Goal: Transaction & Acquisition: Purchase product/service

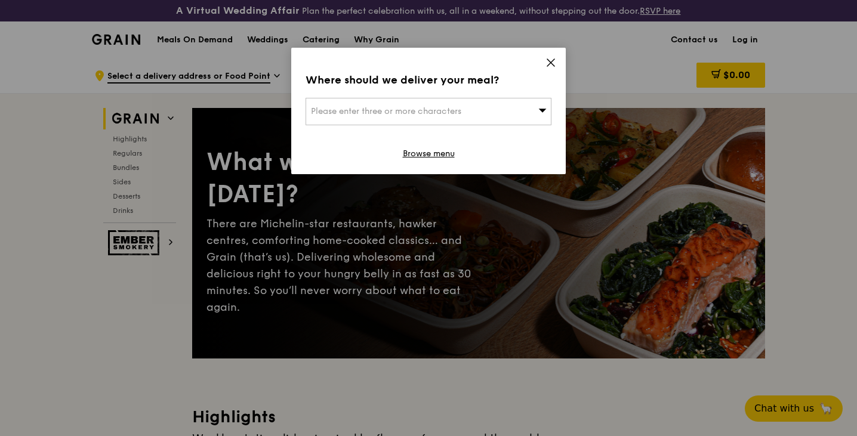
click at [539, 108] on icon at bounding box center [542, 110] width 8 height 9
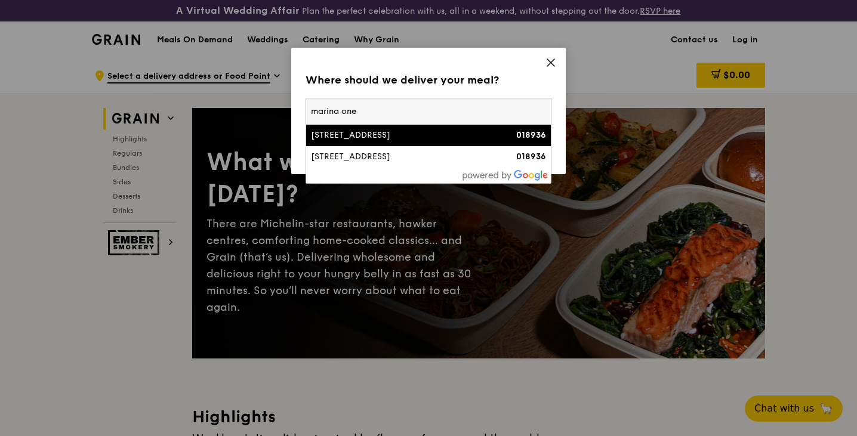
type input "marina one"
click at [463, 134] on div "7 Straits View, Marina One East Tower" at bounding box center [399, 136] width 177 height 12
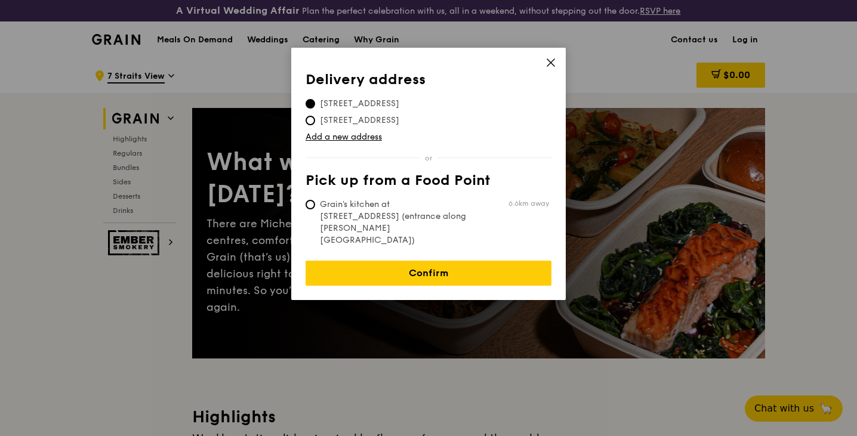
click at [550, 61] on icon at bounding box center [550, 62] width 7 height 7
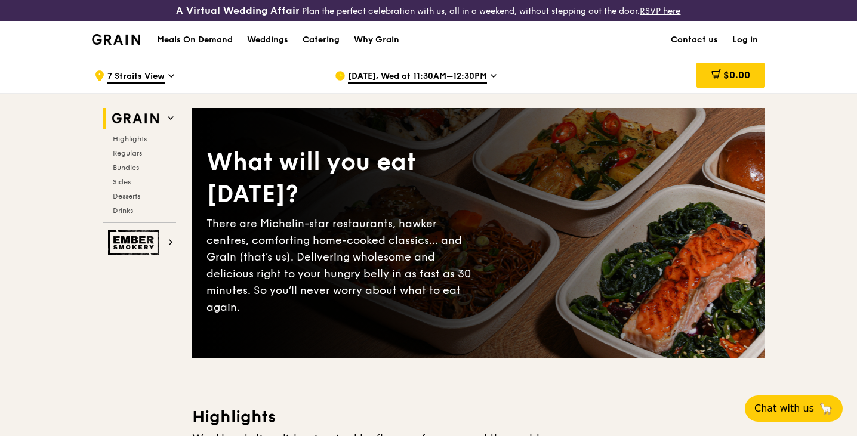
click at [159, 79] on span "7 Straits View" at bounding box center [135, 76] width 57 height 13
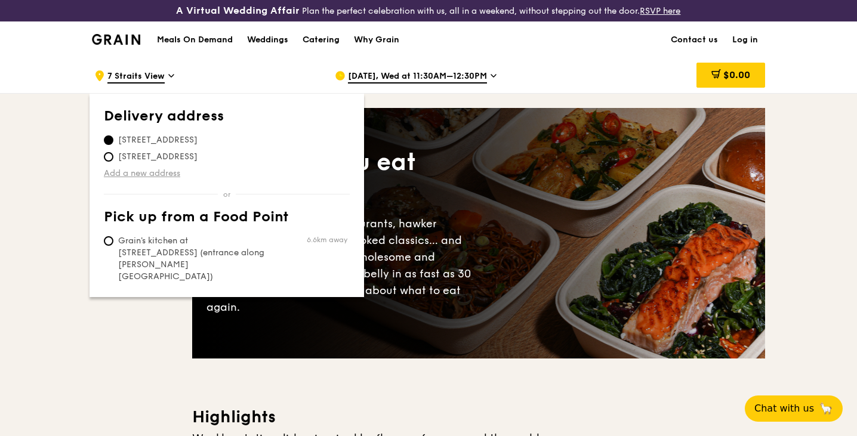
click at [160, 170] on link "Add a new address" at bounding box center [227, 174] width 246 height 12
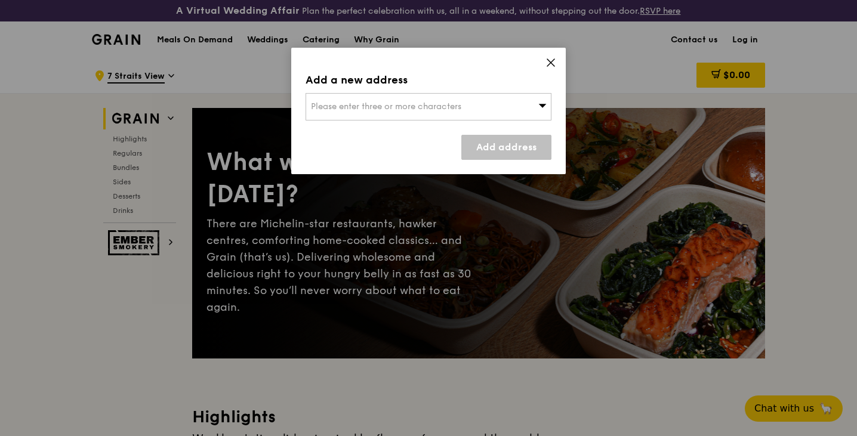
click at [550, 66] on icon at bounding box center [551, 62] width 11 height 11
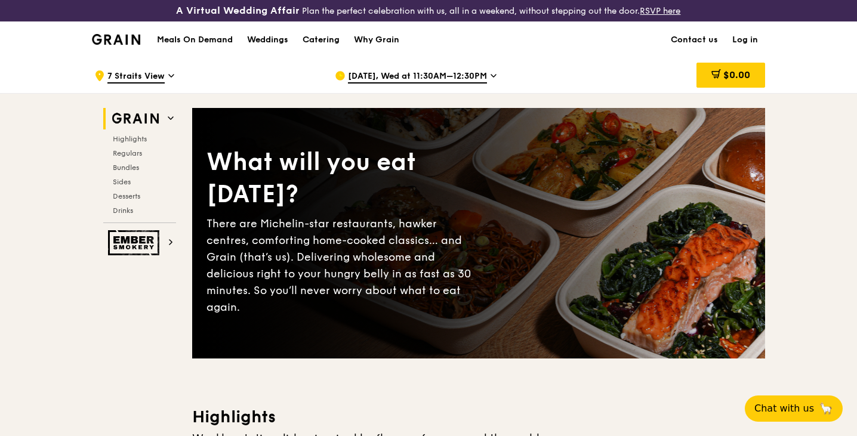
click at [128, 74] on span "7 Straits View" at bounding box center [135, 76] width 57 height 13
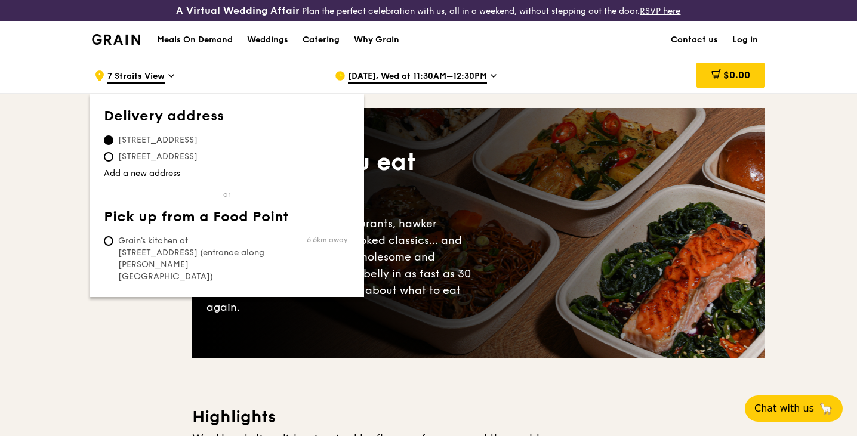
click at [620, 34] on div "Meals On Demand Weddings Catering Why Grain Contact us Log in" at bounding box center [428, 39] width 673 height 36
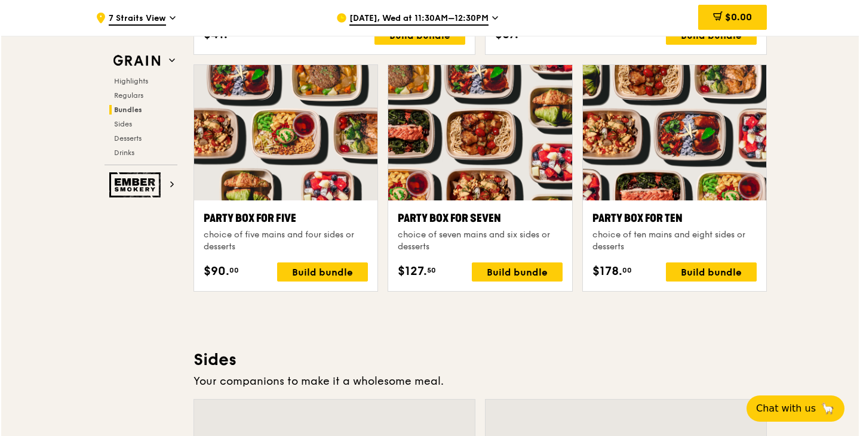
scroll to position [2392, 0]
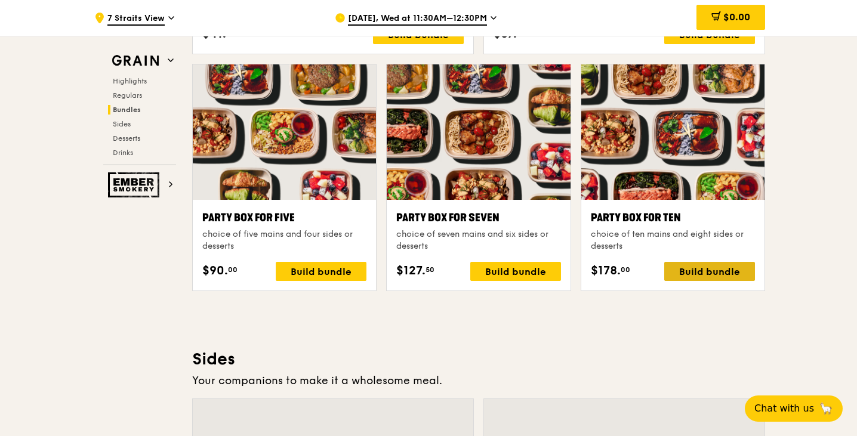
click at [701, 270] on div "Build bundle" at bounding box center [709, 271] width 91 height 19
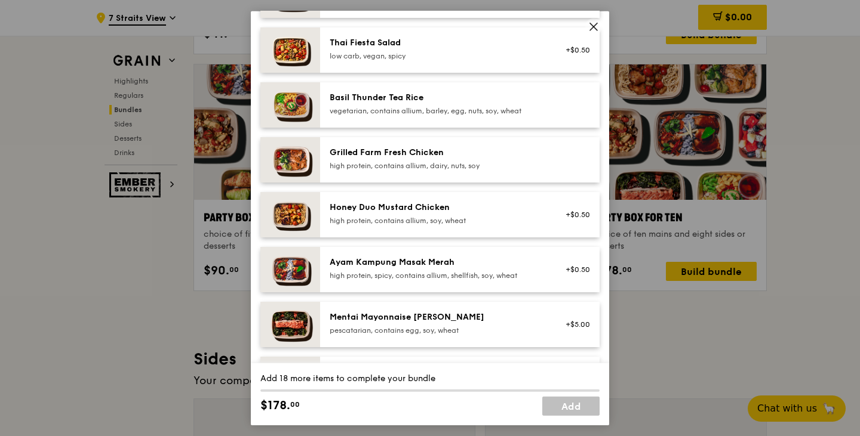
scroll to position [220, 0]
click at [501, 206] on div "Honey Duo Mustard Chicken" at bounding box center [437, 207] width 214 height 12
click at [480, 214] on div "Honey Duo Mustard Chicken high protein, contains allium, soy, wheat" at bounding box center [437, 213] width 214 height 24
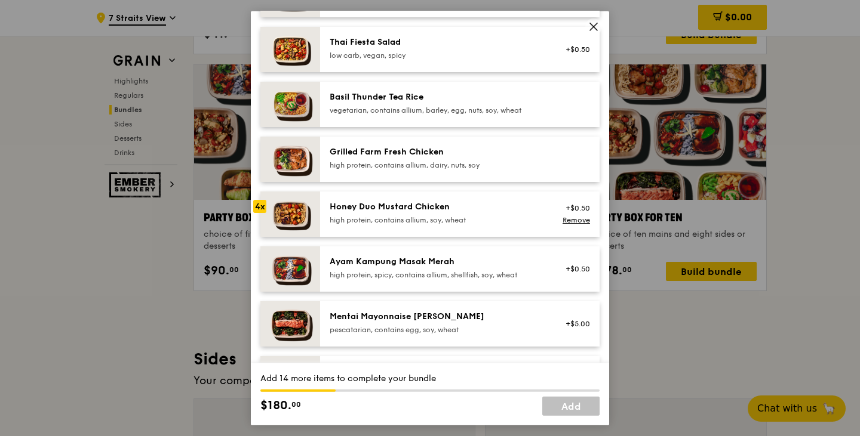
click at [480, 214] on div "Honey Duo Mustard Chicken high protein, contains allium, soy, wheat" at bounding box center [437, 213] width 214 height 24
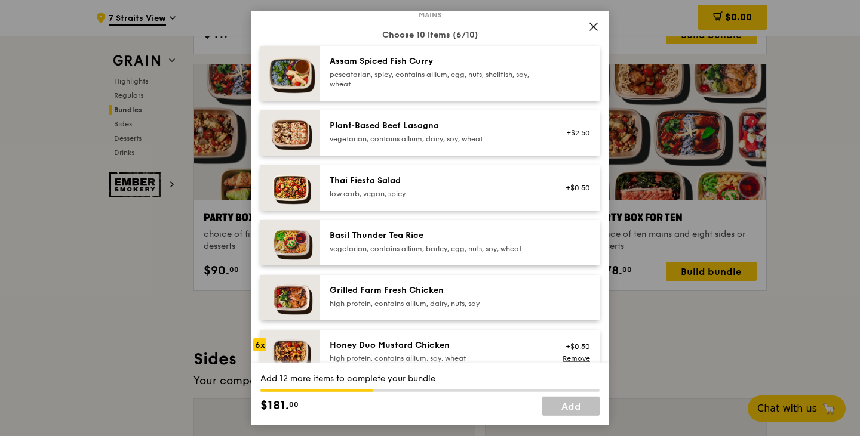
scroll to position [133, 0]
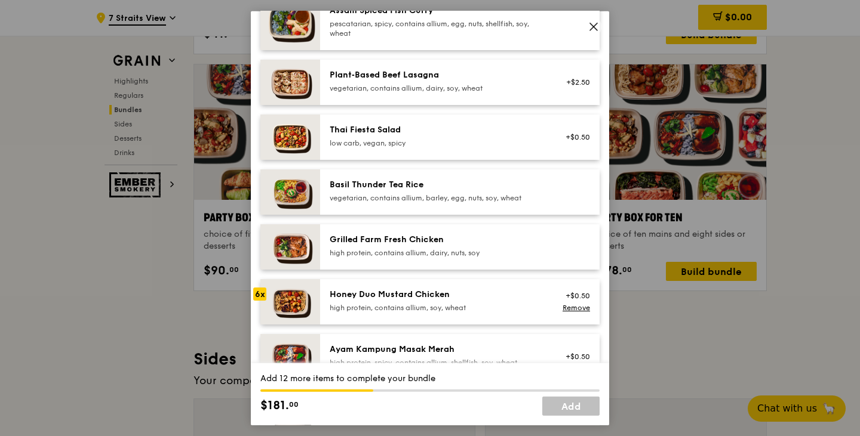
click at [477, 230] on div "Grilled Farm Fresh Chicken high protein, contains allium, dairy, nuts, soy" at bounding box center [459, 246] width 279 height 45
click at [456, 185] on div "Basil Thunder Tea Rice" at bounding box center [437, 185] width 214 height 12
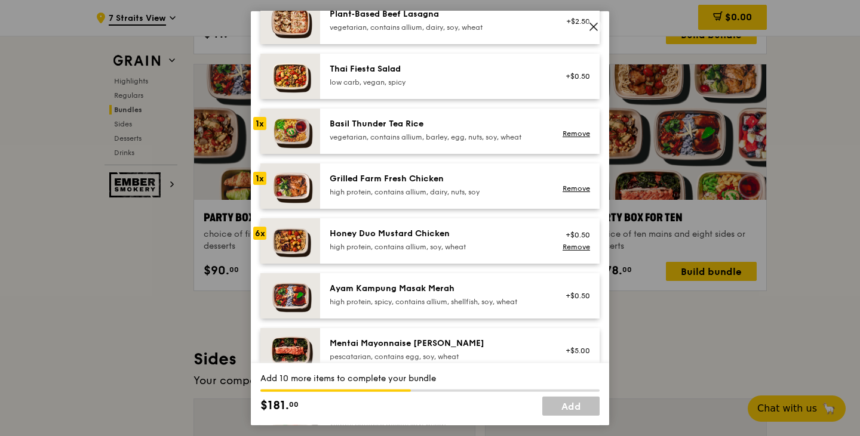
scroll to position [195, 0]
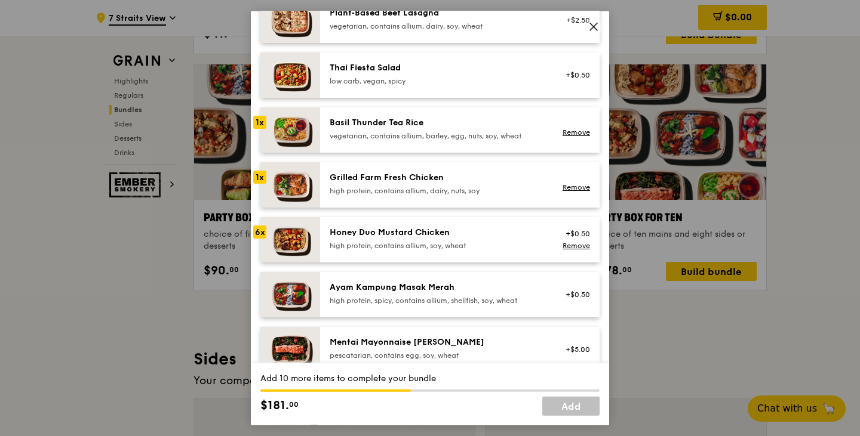
click at [431, 290] on div "Ayam Kampung Masak Merah" at bounding box center [437, 287] width 214 height 12
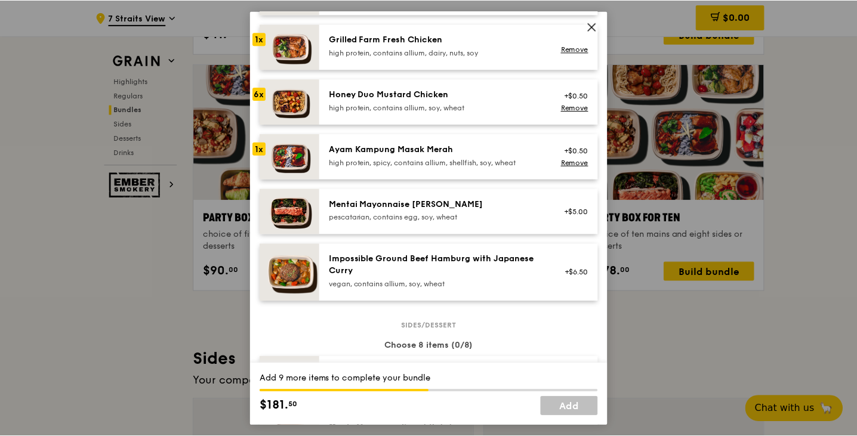
scroll to position [333, 0]
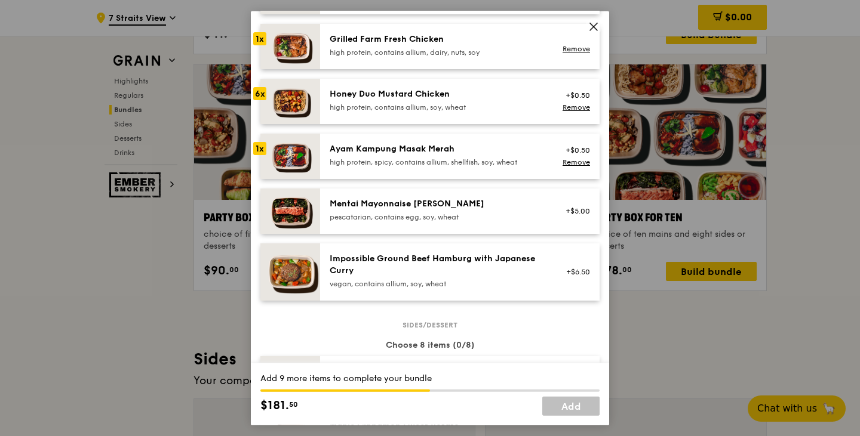
click at [587, 21] on span at bounding box center [593, 26] width 17 height 17
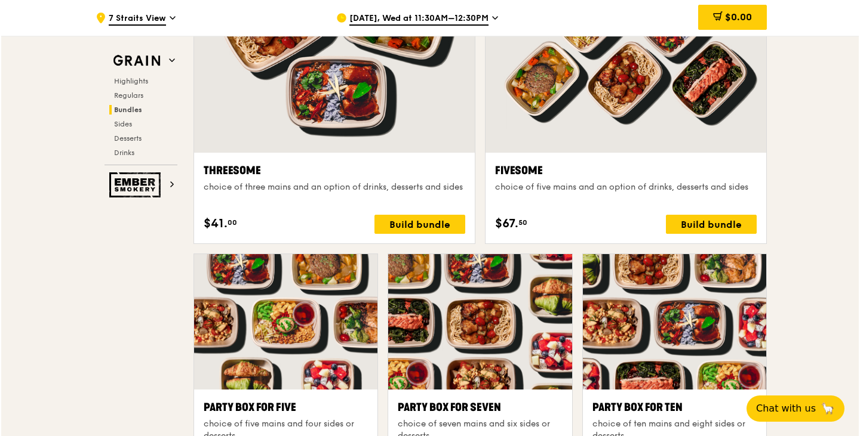
scroll to position [2387, 0]
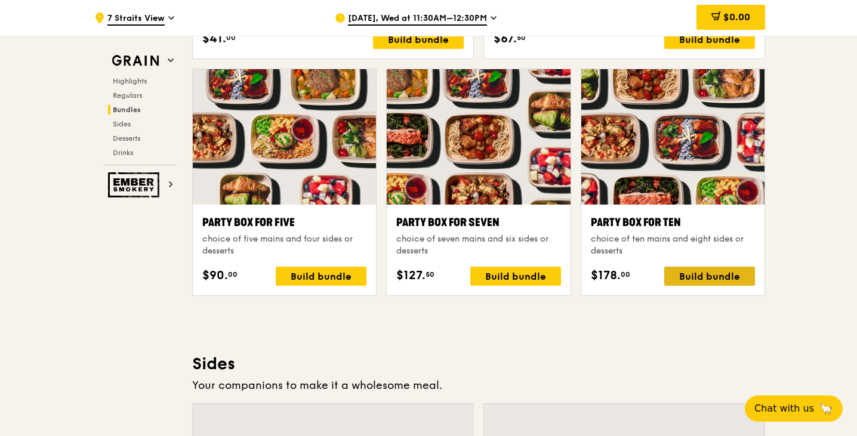
click at [692, 272] on div "Build bundle" at bounding box center [709, 276] width 91 height 19
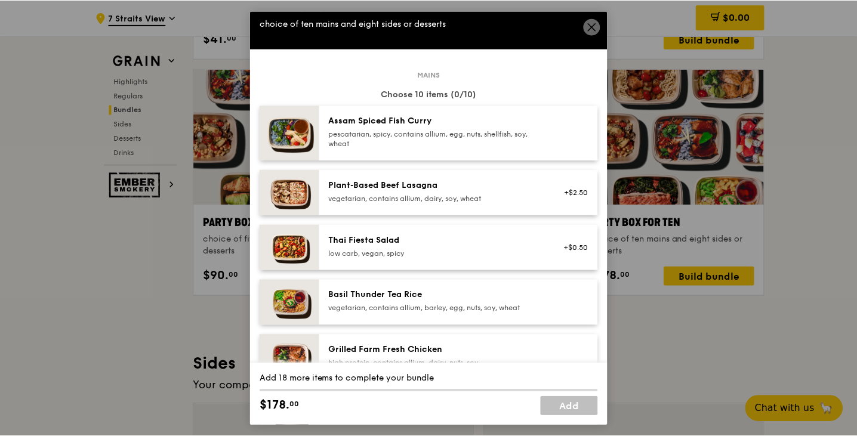
scroll to position [21, 0]
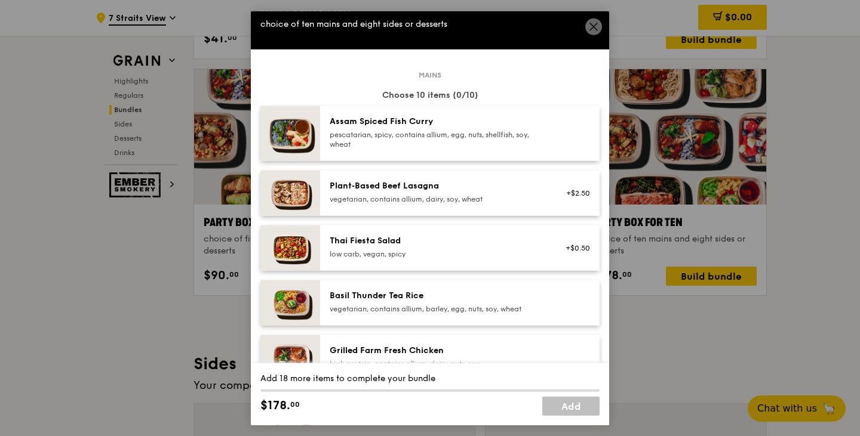
click at [587, 26] on span at bounding box center [593, 26] width 17 height 17
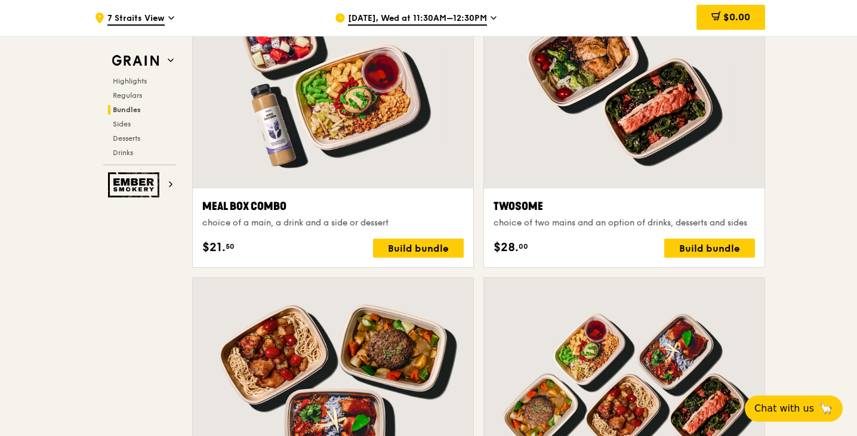
scroll to position [1870, 0]
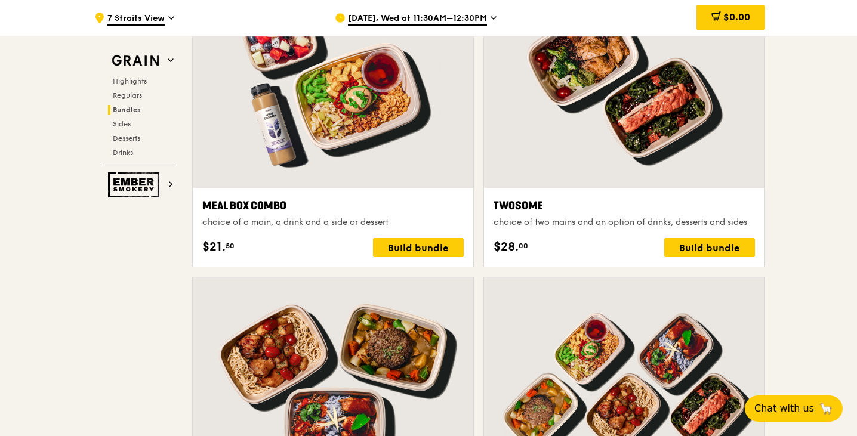
click at [147, 17] on span "7 Straits View" at bounding box center [135, 19] width 57 height 13
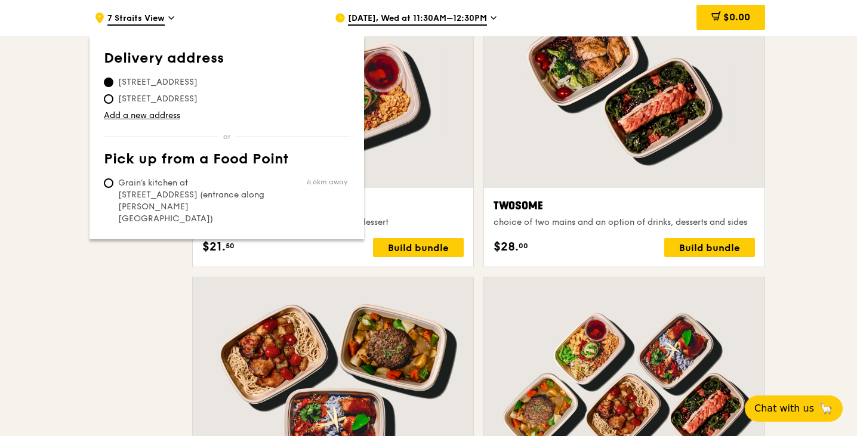
click at [395, 18] on span "[DATE], Wed at 11:30AM–12:30PM" at bounding box center [417, 19] width 139 height 13
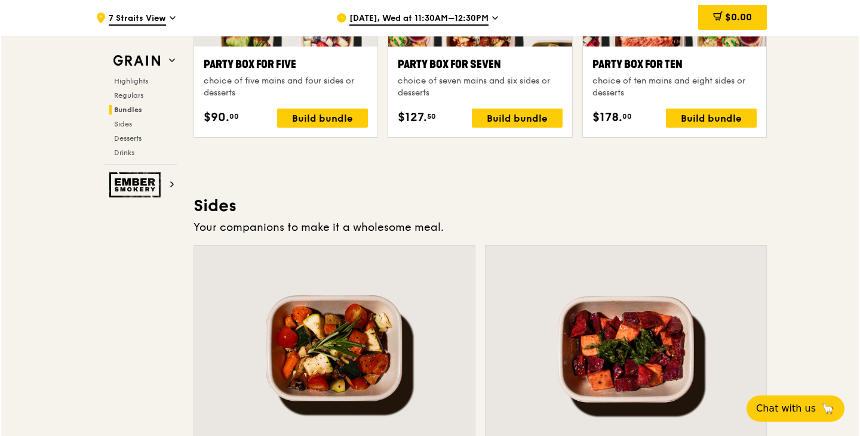
scroll to position [2415, 0]
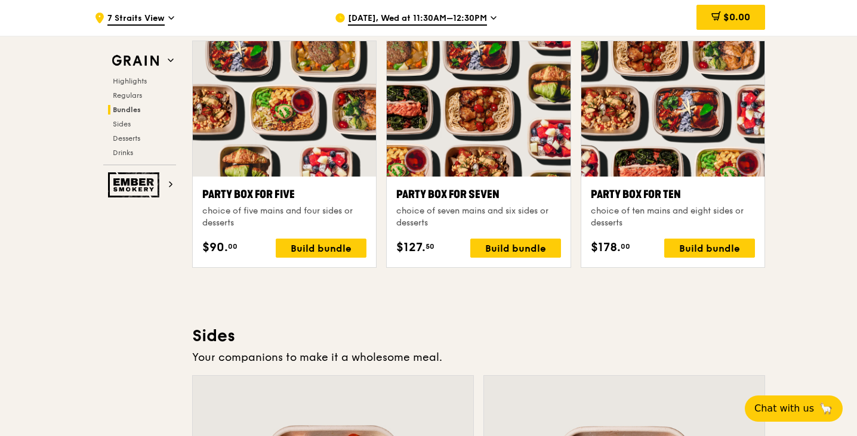
click at [720, 238] on div "Party Box for Ten choice of ten mains and eight sides or desserts $178. 00 Buil…" at bounding box center [673, 222] width 164 height 72
click at [721, 247] on div "Build bundle" at bounding box center [709, 248] width 91 height 19
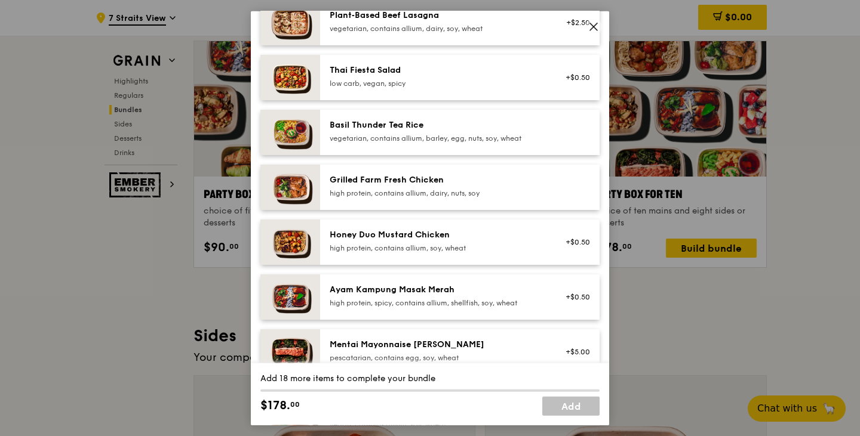
scroll to position [233, 0]
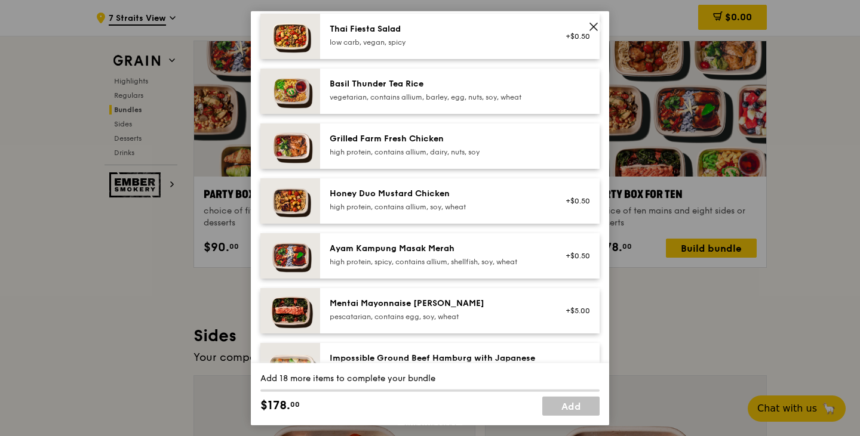
click at [473, 216] on div "Honey Duo Mustard Chicken high protein, contains allium, soy, wheat +$0.50" at bounding box center [459, 200] width 279 height 45
click at [473, 216] on div "Honey Duo Mustard Chicken high protein, contains allium, soy, wheat +$0.50 Remo…" at bounding box center [459, 200] width 279 height 45
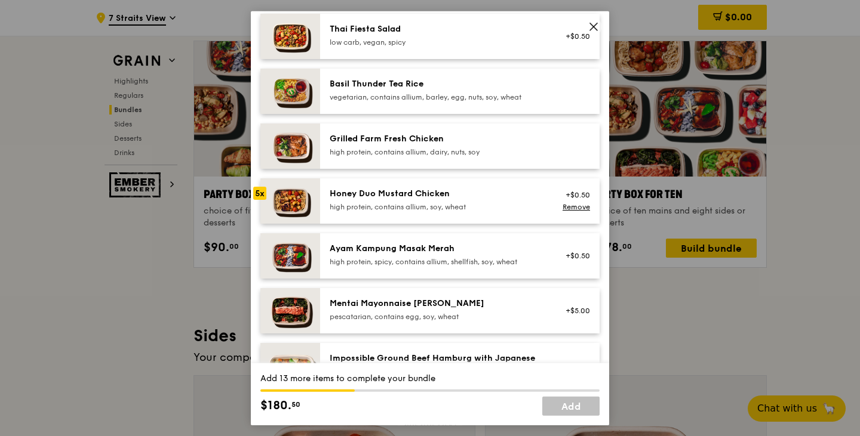
click at [473, 216] on div "Honey Duo Mustard Chicken high protein, contains allium, soy, wheat +$0.50 Remo…" at bounding box center [459, 200] width 279 height 45
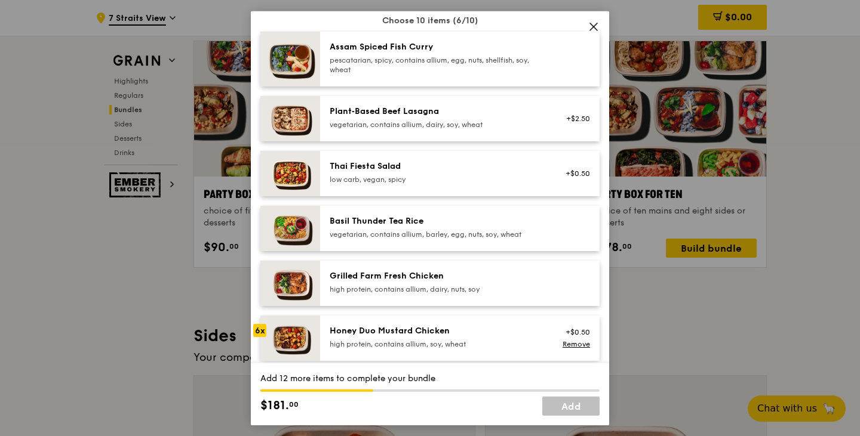
scroll to position [84, 0]
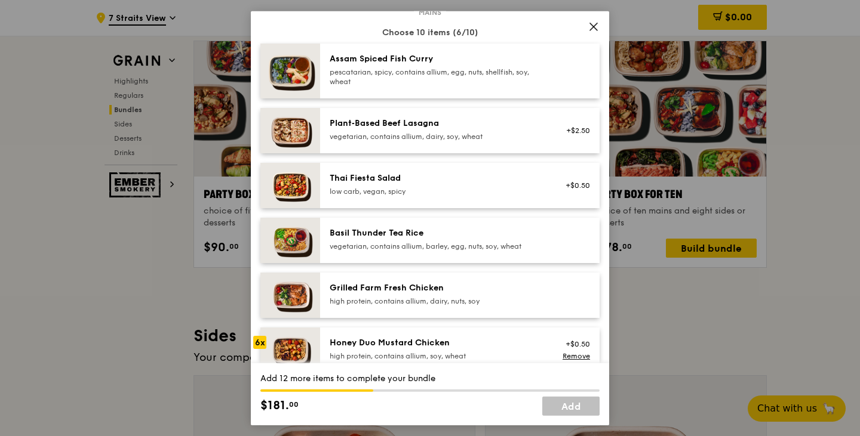
click at [467, 287] on div "Grilled Farm Fresh Chicken" at bounding box center [437, 288] width 214 height 12
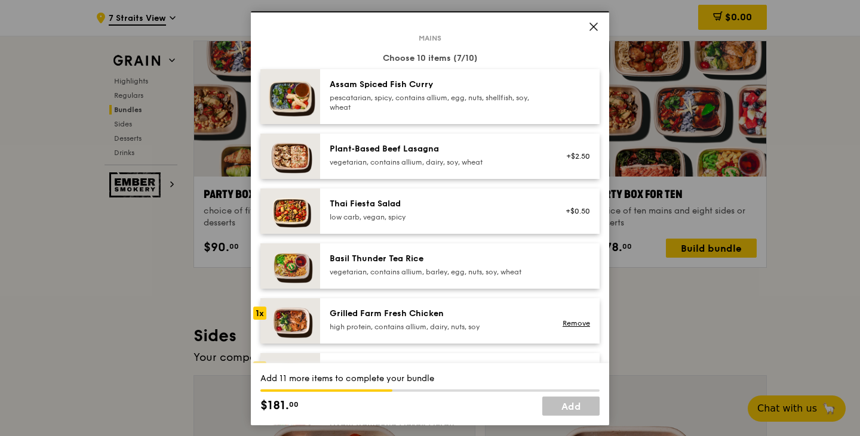
scroll to position [56, 0]
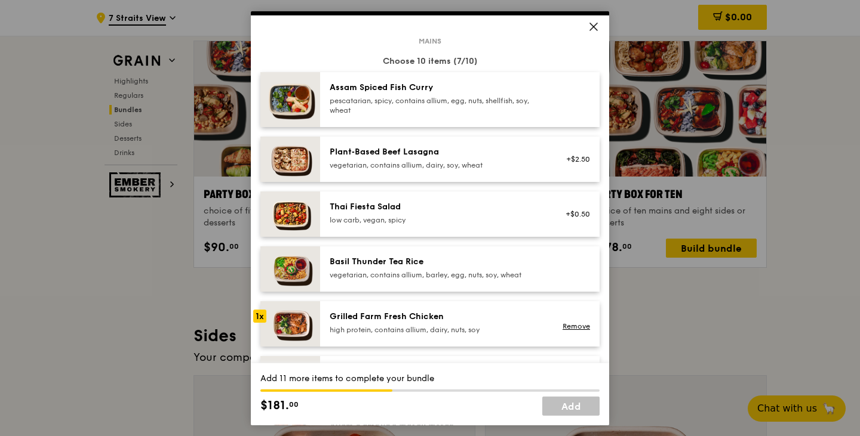
click at [454, 253] on div "Basil Thunder Tea Rice vegetarian, contains allium, barley, egg, nuts, soy, whe…" at bounding box center [459, 268] width 279 height 45
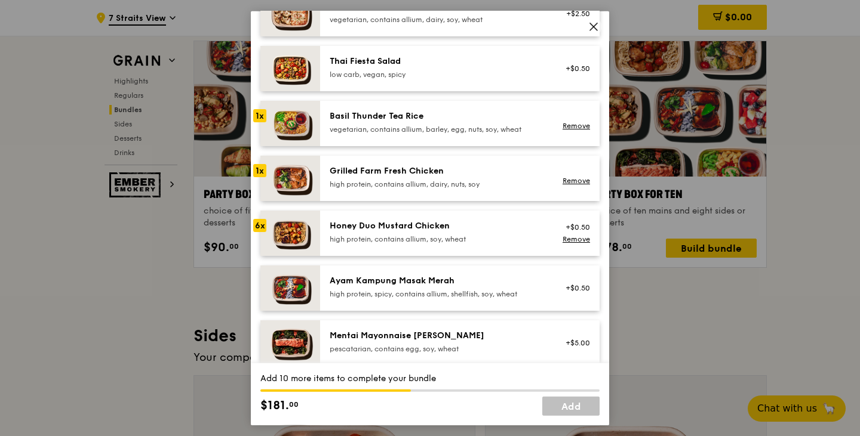
scroll to position [260, 0]
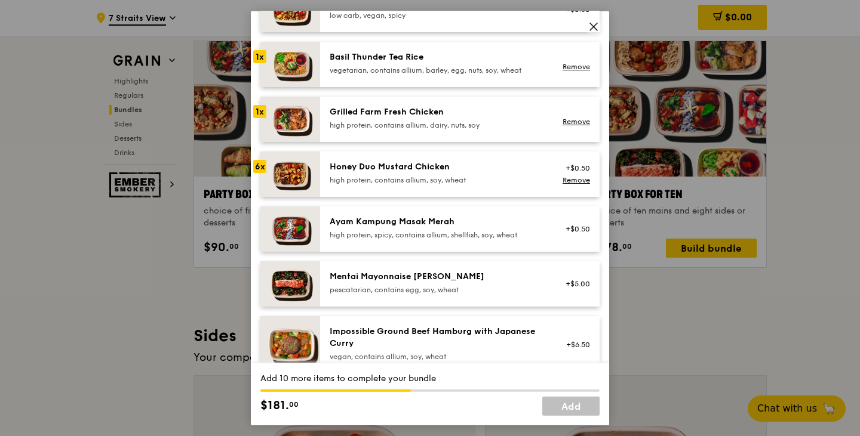
click at [450, 228] on div "Ayam Kampung Masak Merah high protein, spicy, contains allium, shellfish, soy, …" at bounding box center [437, 228] width 214 height 24
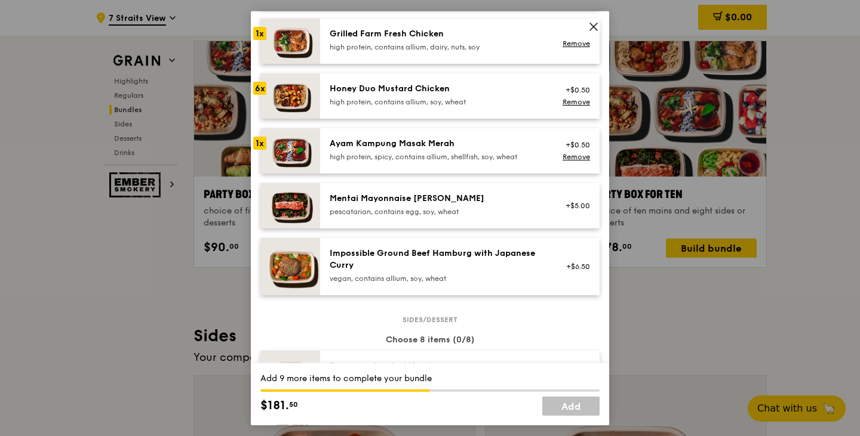
scroll to position [343, 0]
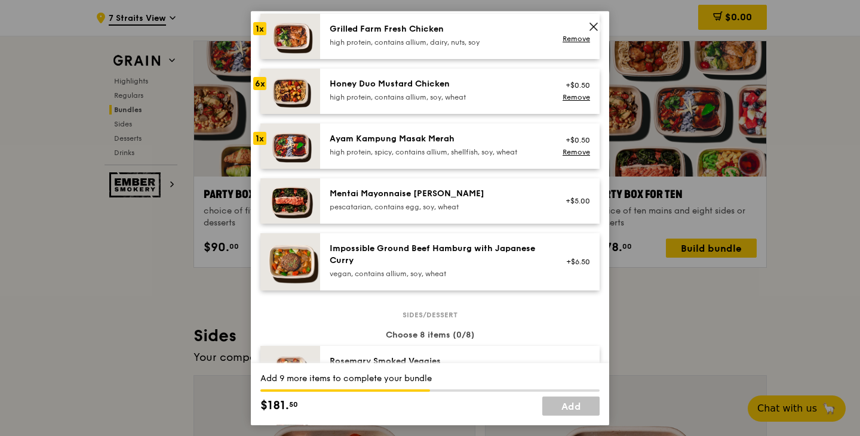
click at [478, 211] on div "pescatarian, contains egg, soy, wheat" at bounding box center [437, 207] width 214 height 10
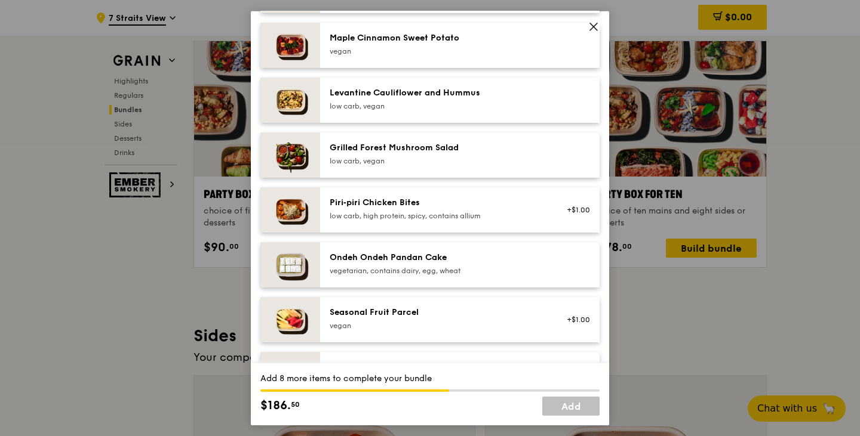
scroll to position [722, 0]
click at [452, 207] on div "Piri‑piri Chicken Bites" at bounding box center [437, 202] width 214 height 12
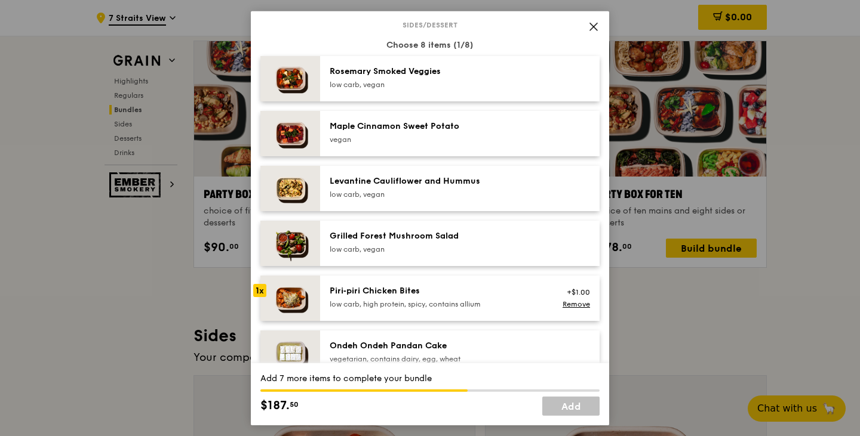
scroll to position [631, 0]
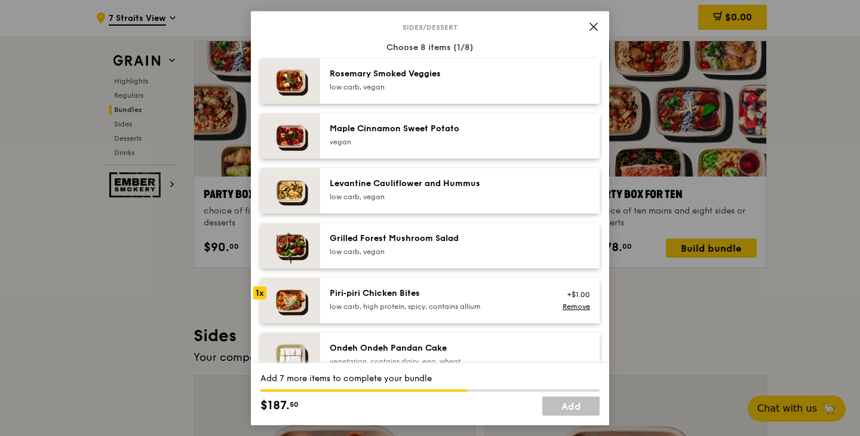
click at [467, 61] on div "Rosemary Smoked Veggies low carb, vegan" at bounding box center [459, 80] width 279 height 45
click at [441, 235] on div "Grilled Forest Mushroom Salad" at bounding box center [437, 238] width 214 height 12
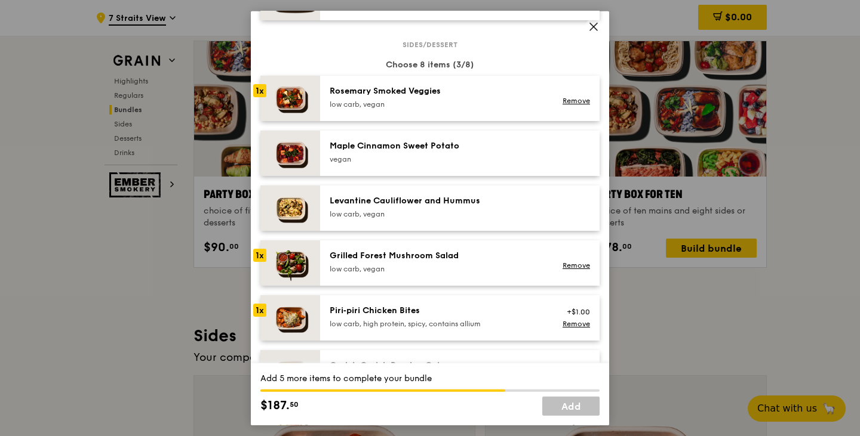
scroll to position [613, 0]
click at [444, 319] on div "low carb, high protein, spicy, contains allium" at bounding box center [437, 324] width 214 height 10
click at [475, 204] on div "Levantine Cauliflower and Hummus" at bounding box center [437, 201] width 214 height 12
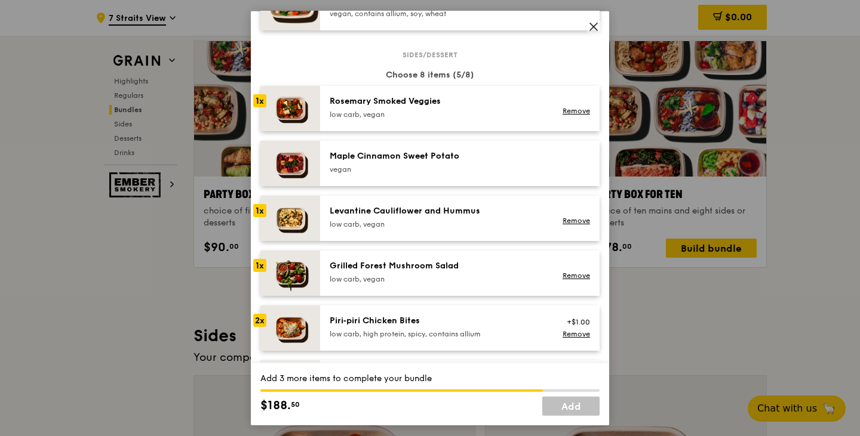
scroll to position [602, 0]
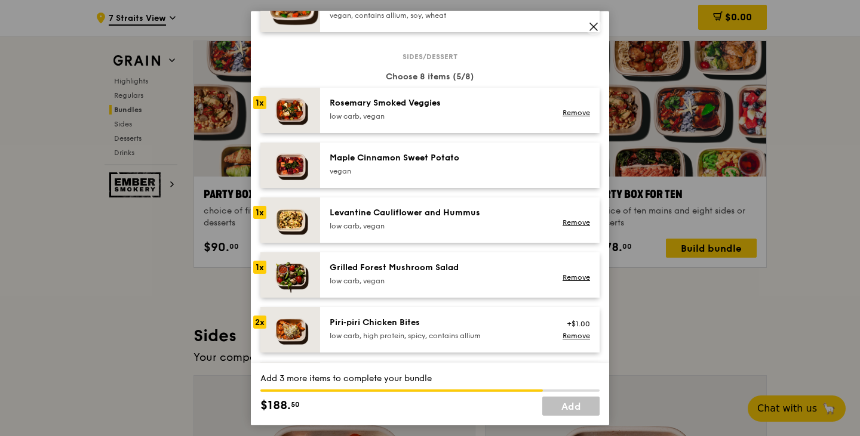
click at [442, 153] on div "Maple Cinnamon Sweet Potato" at bounding box center [437, 158] width 214 height 12
click at [402, 330] on div "Piri‑piri Chicken Bites low carb, high protein, spicy, contains allium" at bounding box center [437, 328] width 214 height 24
click at [413, 274] on div "Grilled Forest Mushroom Salad low carb, vegan" at bounding box center [437, 273] width 214 height 24
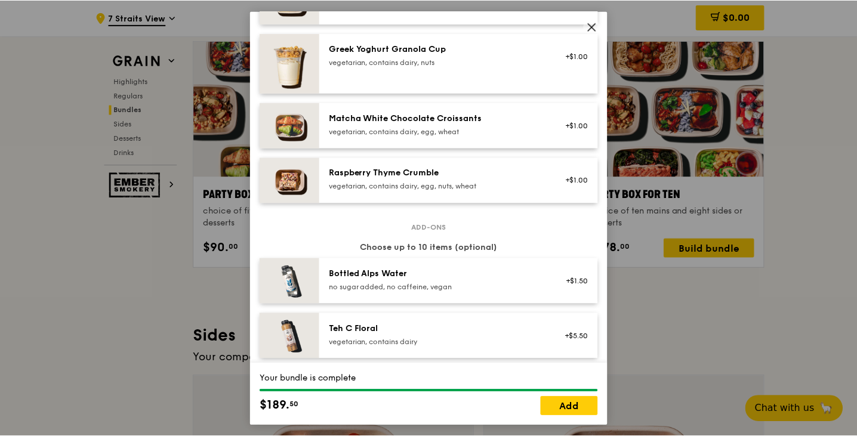
scroll to position [1029, 0]
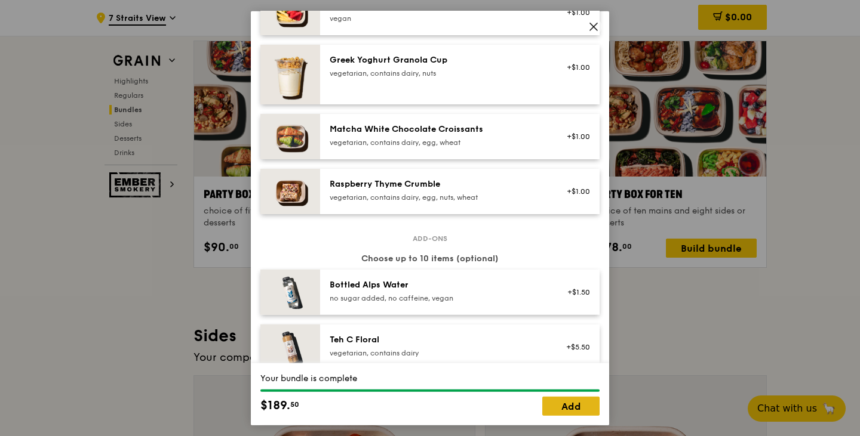
click at [558, 402] on link "Add" at bounding box center [570, 406] width 57 height 19
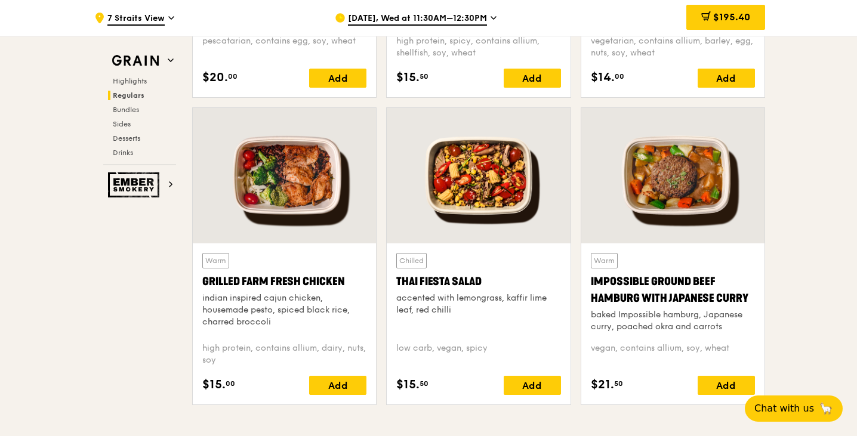
scroll to position [1337, 0]
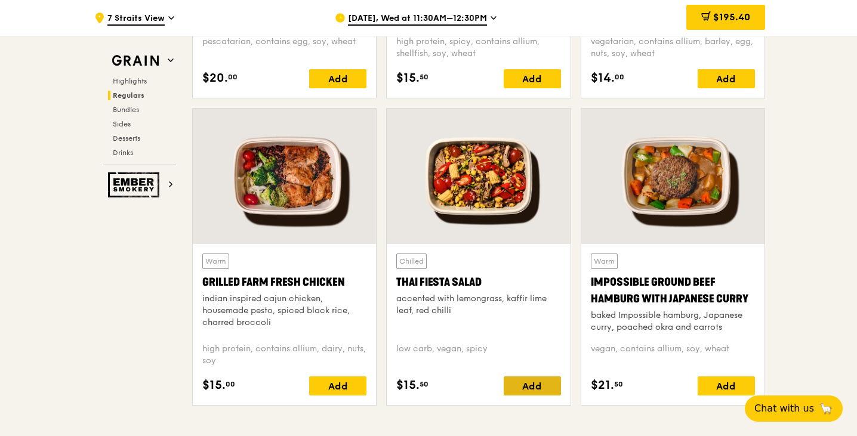
click at [518, 386] on div "Add" at bounding box center [532, 386] width 57 height 19
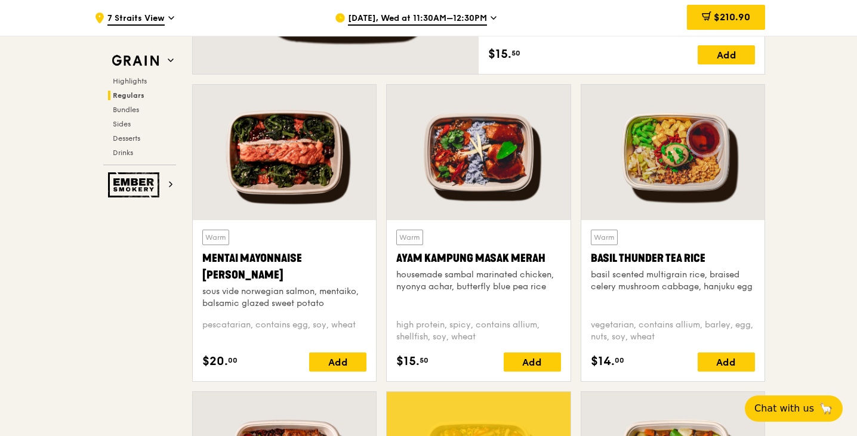
scroll to position [1054, 0]
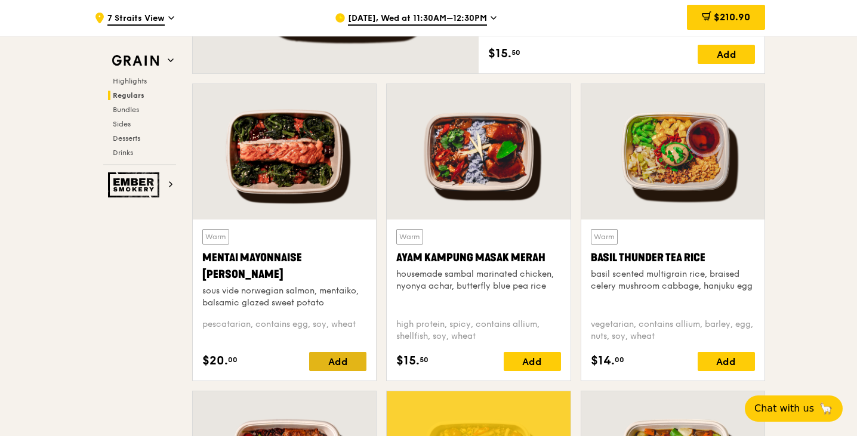
click at [350, 366] on div "Add" at bounding box center [337, 361] width 57 height 19
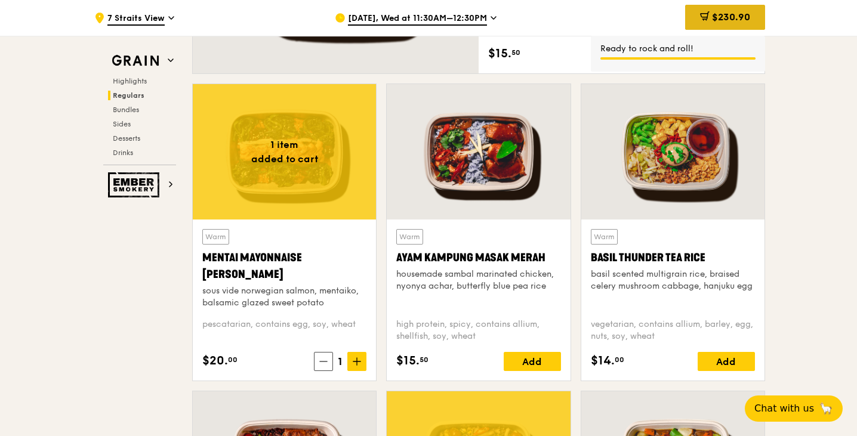
click at [719, 17] on span "$230.90" at bounding box center [731, 16] width 38 height 11
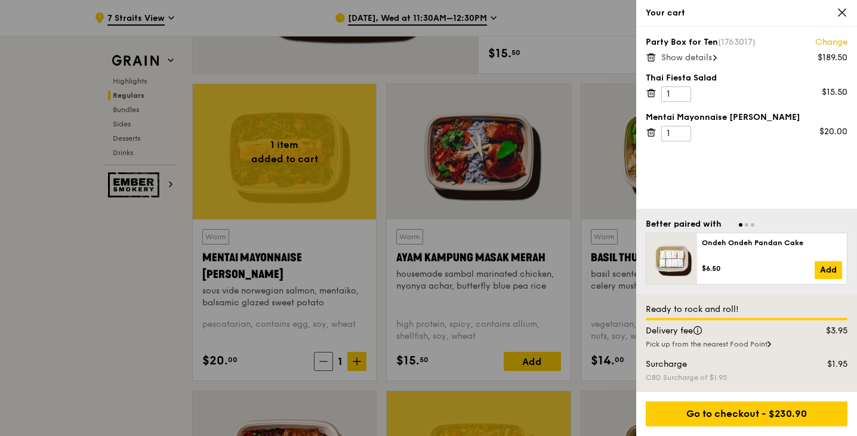
click at [693, 57] on span "Show details" at bounding box center [686, 58] width 51 height 10
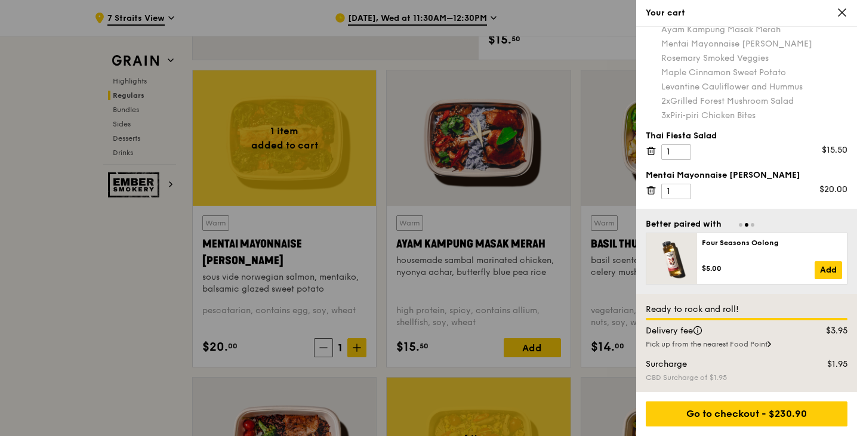
scroll to position [1070, 0]
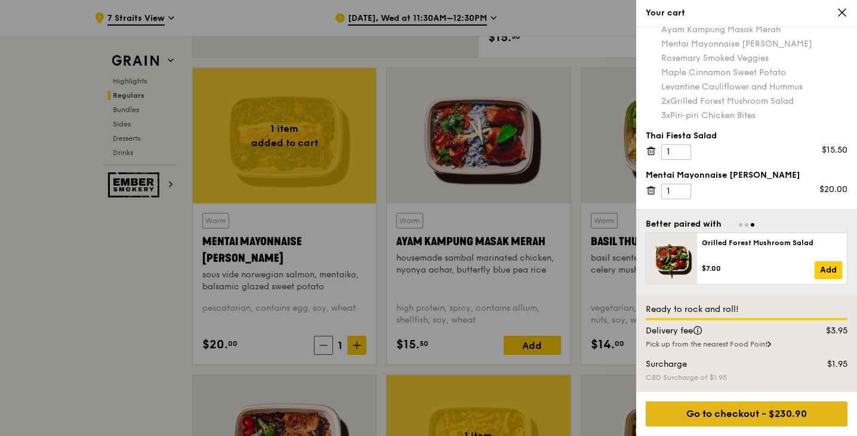
click at [742, 415] on div "Go to checkout - $230.90" at bounding box center [747, 414] width 202 height 25
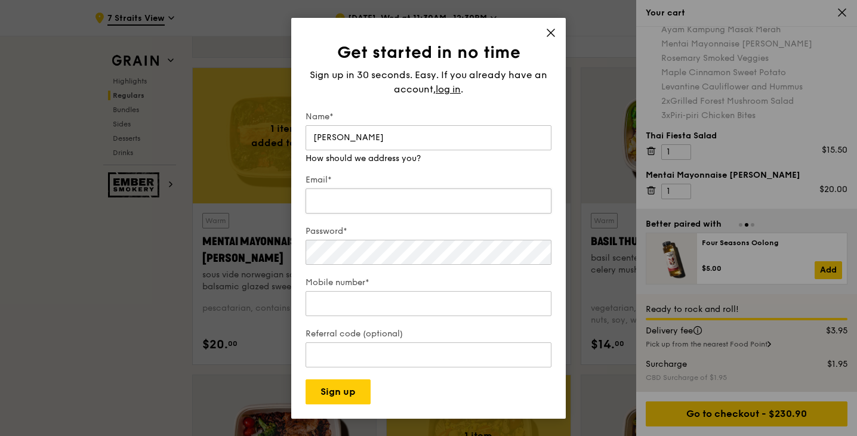
type input "Kelly Fong"
click at [418, 208] on div "Email*" at bounding box center [429, 195] width 246 height 42
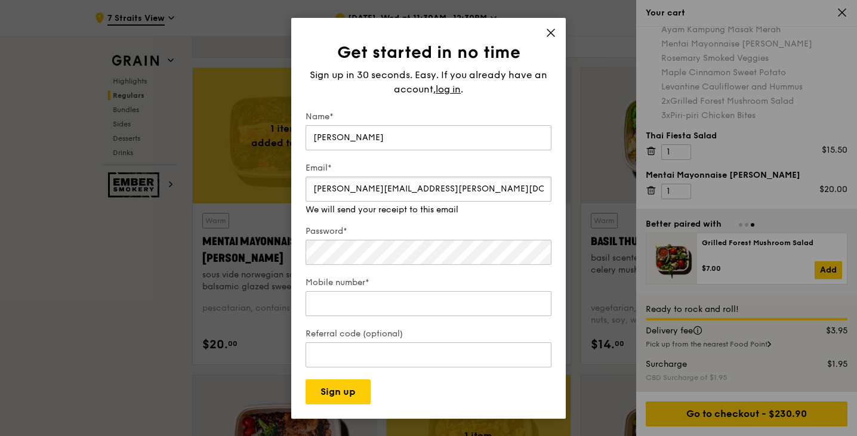
type input "kelly.f.fong@pwc.com"
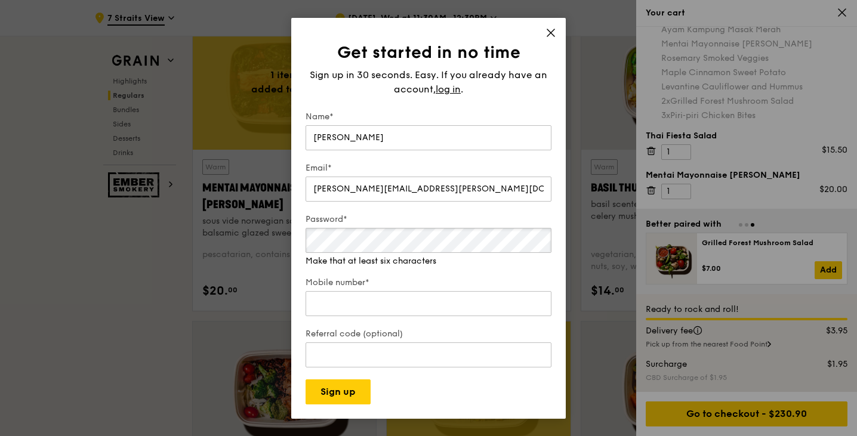
scroll to position [1125, 0]
drag, startPoint x: 418, startPoint y: 208, endPoint x: 226, endPoint y: 205, distance: 192.3
click at [226, 205] on div "Get started in no time Sign up in 30 seconds. Easy. If you already have an acco…" at bounding box center [428, 218] width 857 height 436
click at [364, 313] on div "Mobile number*" at bounding box center [429, 298] width 246 height 42
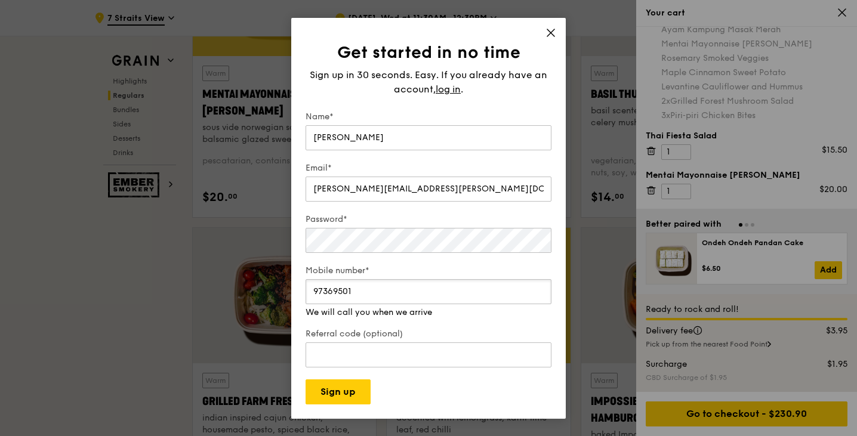
scroll to position [1220, 0]
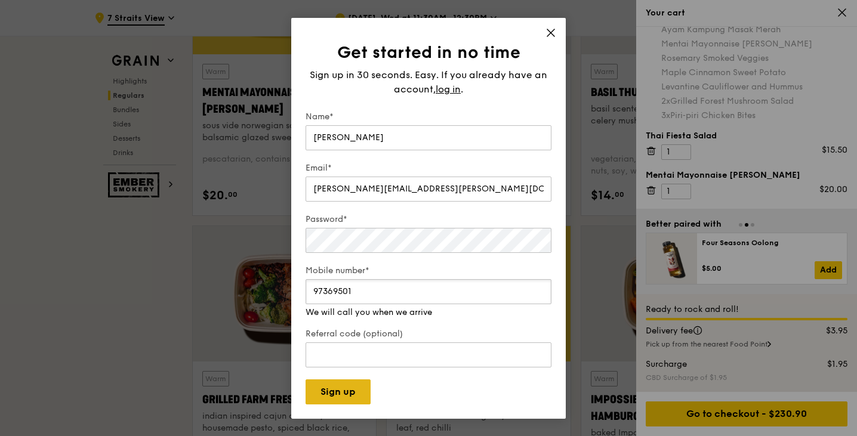
type input "97369501"
click at [339, 387] on button "Sign up" at bounding box center [338, 392] width 65 height 25
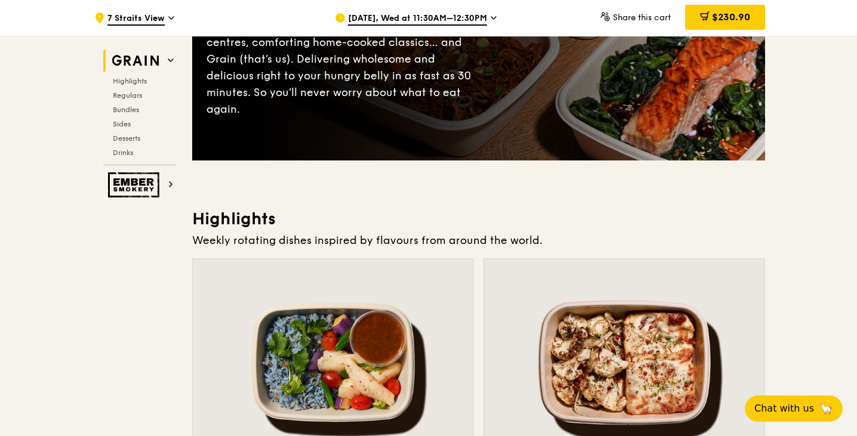
scroll to position [35, 0]
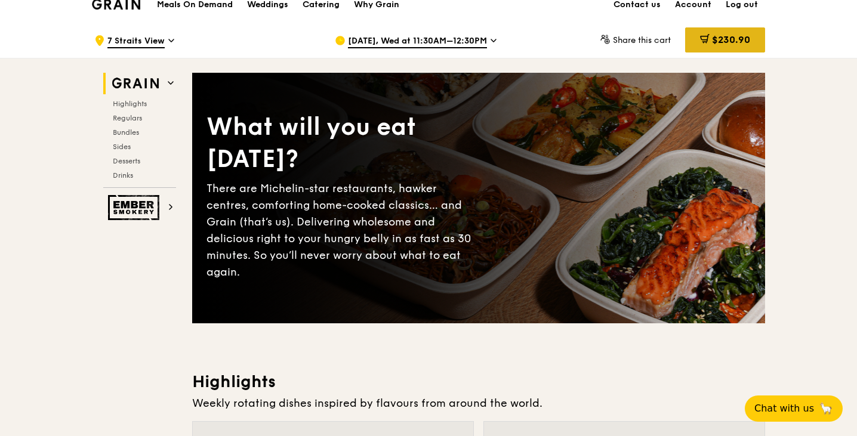
click at [729, 33] on div "$230.90" at bounding box center [725, 39] width 80 height 25
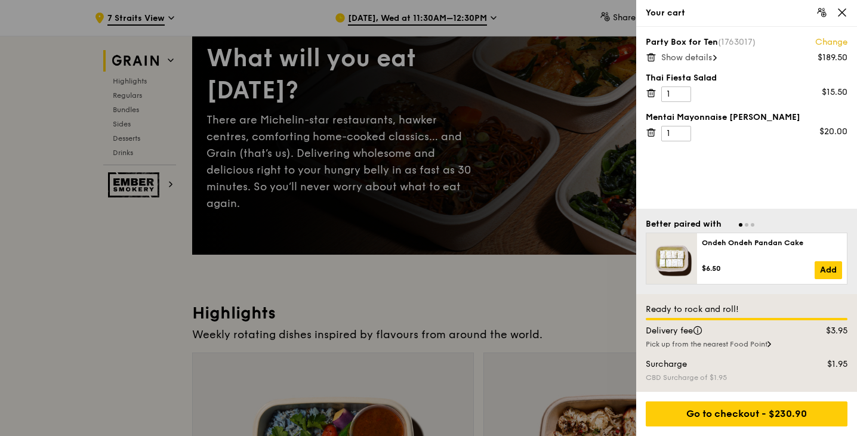
scroll to position [104, 0]
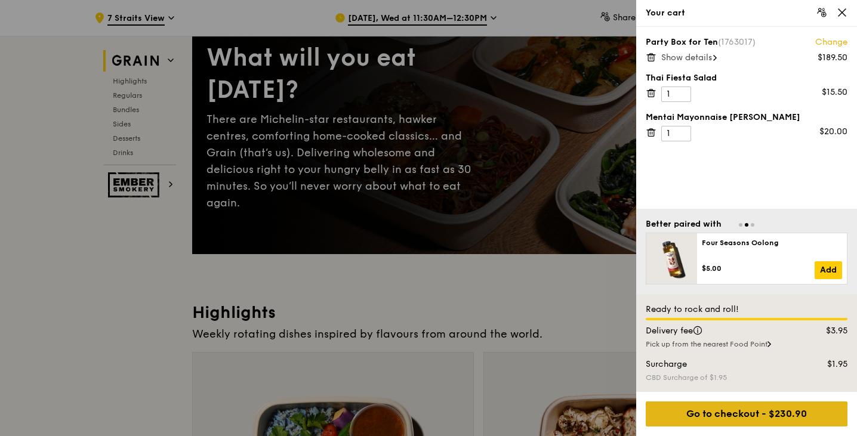
click at [761, 417] on div "Go to checkout - $230.90" at bounding box center [747, 414] width 202 height 25
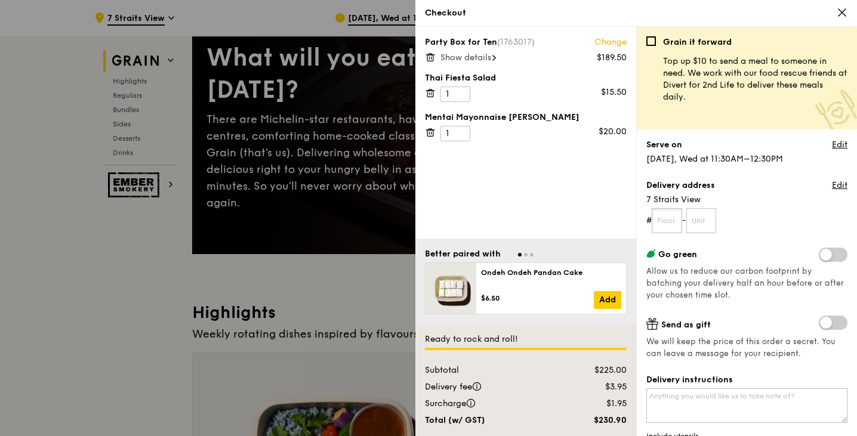
click at [678, 220] on input "text" at bounding box center [667, 220] width 30 height 25
type input "03"
click at [730, 225] on form "# 03 -" at bounding box center [747, 220] width 201 height 25
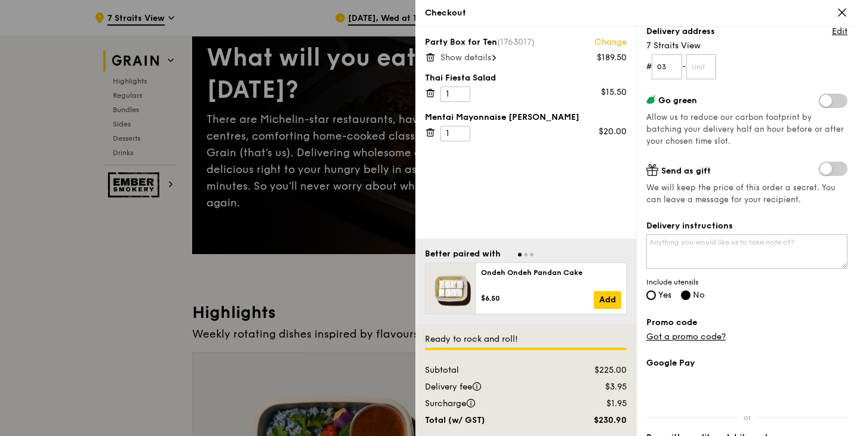
scroll to position [155, 0]
click at [741, 245] on textarea "Delivery instructions" at bounding box center [747, 251] width 201 height 35
type textarea "Please provide utensils"
click at [651, 293] on input "Yes" at bounding box center [652, 295] width 10 height 10
radio input "true"
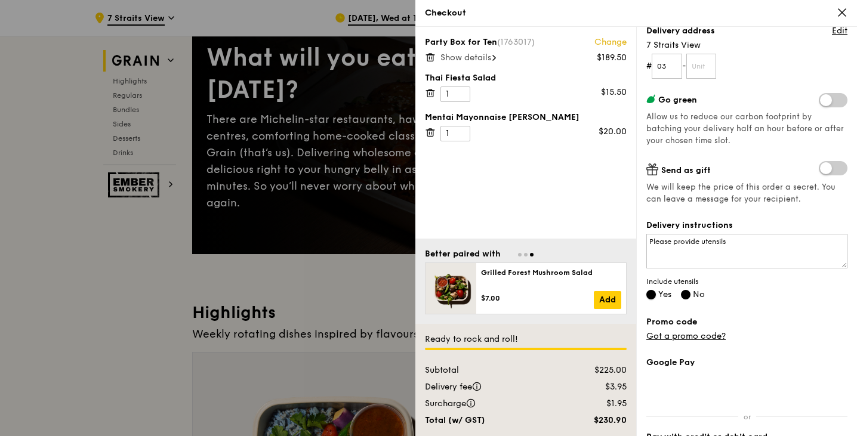
radio input "false"
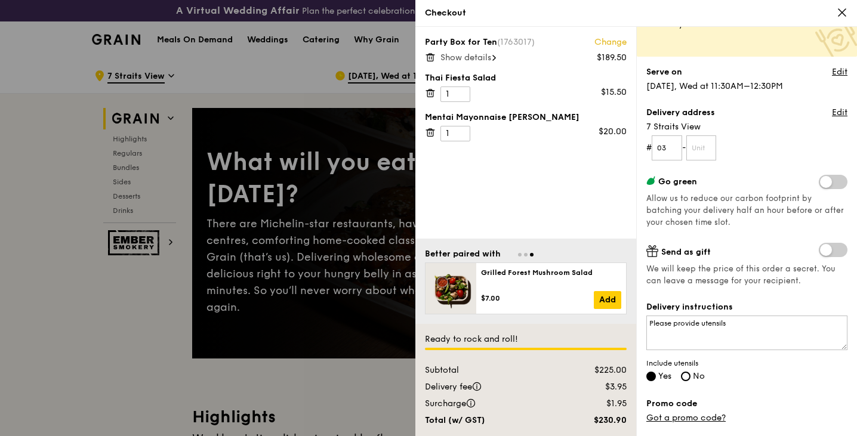
scroll to position [73, 0]
click at [758, 327] on textarea "Please provide utensils" at bounding box center [747, 332] width 201 height 35
click at [749, 319] on textarea "Please provide utensils/" at bounding box center [747, 332] width 201 height 35
click at [703, 333] on textarea "Please provide utensils. I will collect the items from level 3 lobby of [GEOGRA…" at bounding box center [747, 332] width 201 height 35
click at [804, 336] on textarea "Please provide utensils. I will collect the items from level 3 lobby of [GEOGRA…" at bounding box center [747, 332] width 201 height 35
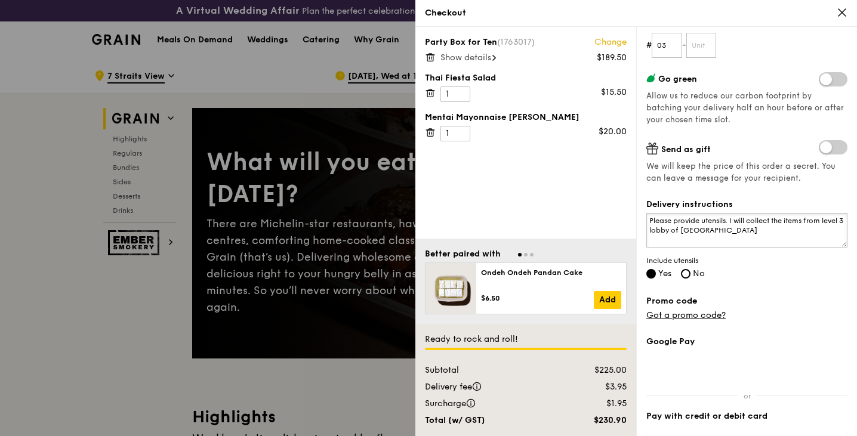
scroll to position [251, 0]
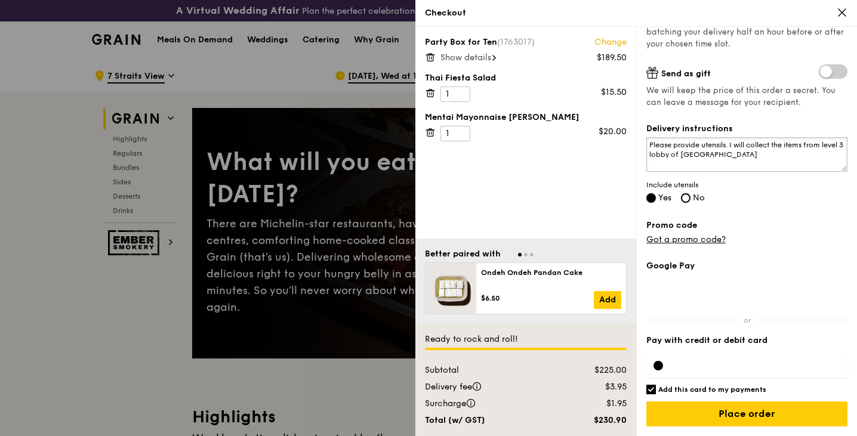
type textarea "Please provide utensils. I will collect the items from level 3 lobby of [GEOGRA…"
click at [490, 54] on span "Show details" at bounding box center [466, 58] width 51 height 10
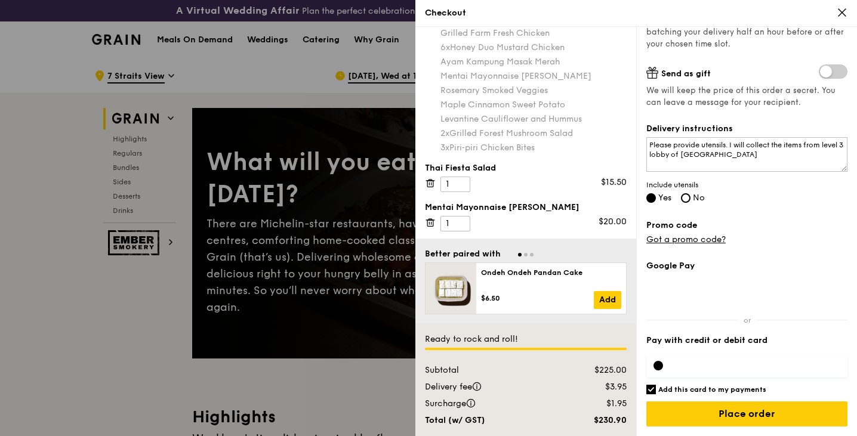
scroll to position [56, 0]
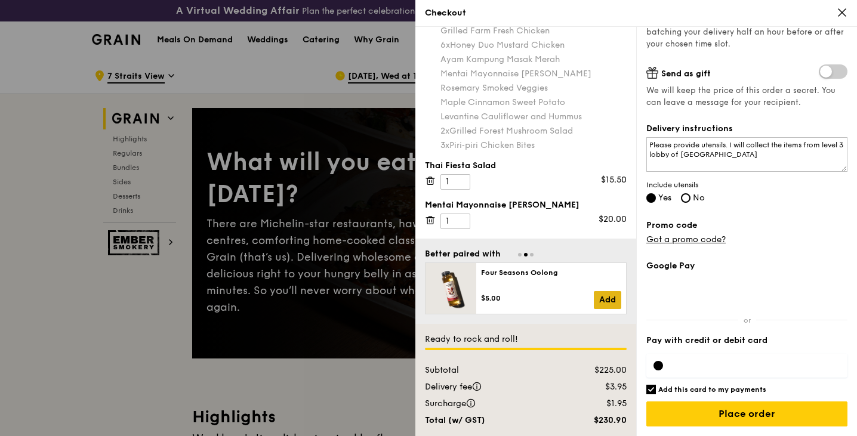
click at [627, 300] on div "Grilled Forest Mushroom Salad $7.00 Add" at bounding box center [728, 289] width 202 height 52
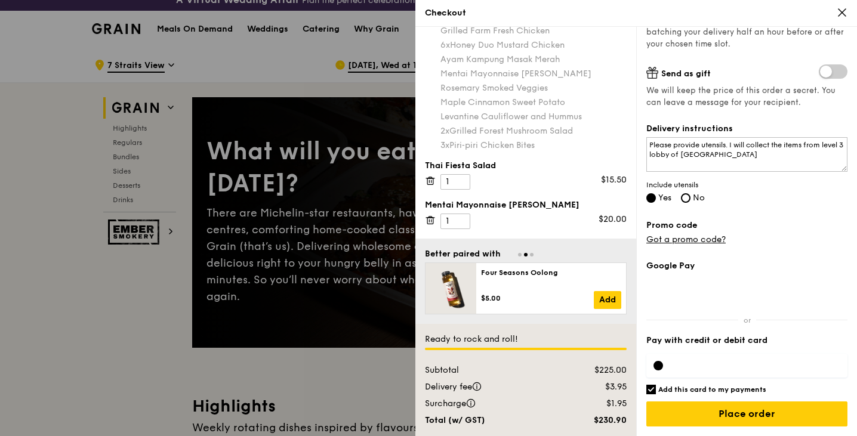
scroll to position [10, 0]
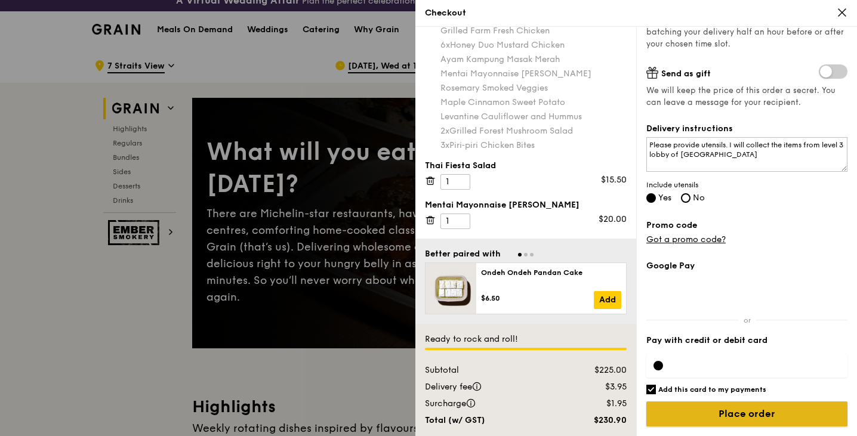
click at [740, 415] on input "Place order" at bounding box center [747, 414] width 201 height 25
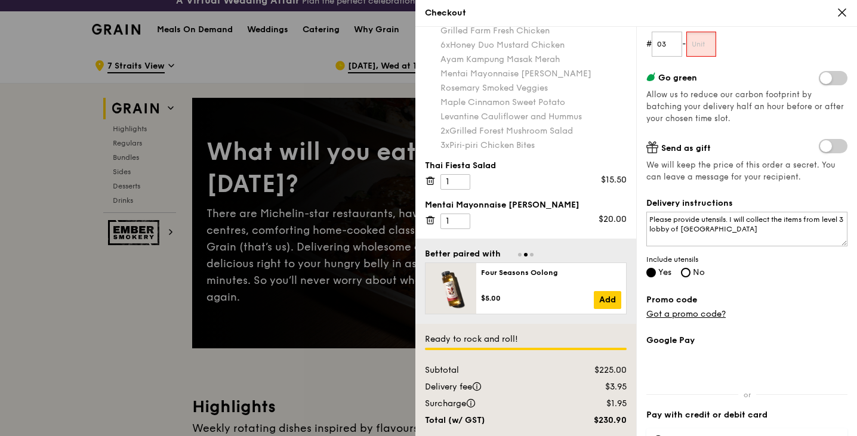
click at [712, 49] on input "text" at bounding box center [702, 44] width 30 height 25
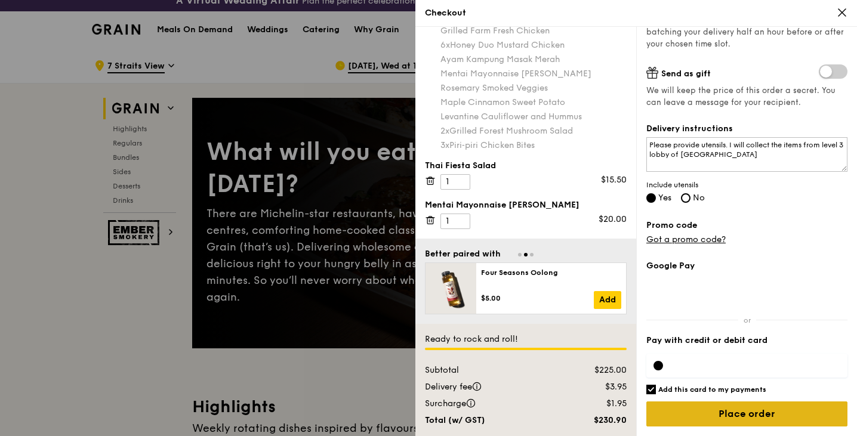
type input "00"
click at [763, 415] on input "Place order" at bounding box center [747, 414] width 201 height 25
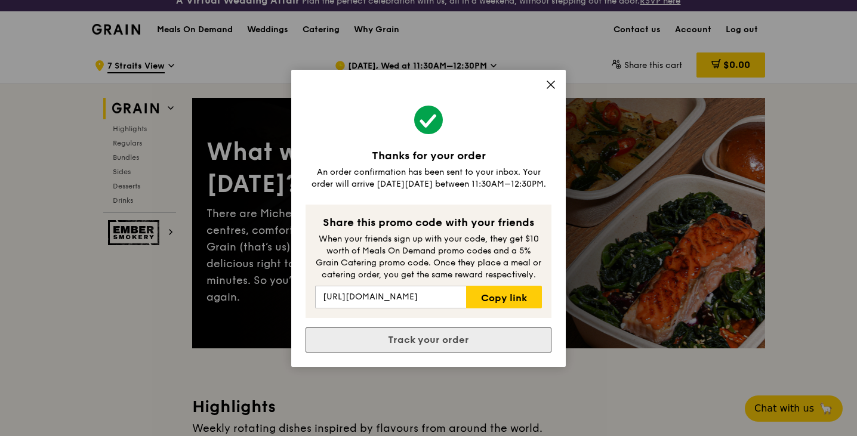
click at [445, 338] on link "Track your order" at bounding box center [429, 340] width 246 height 25
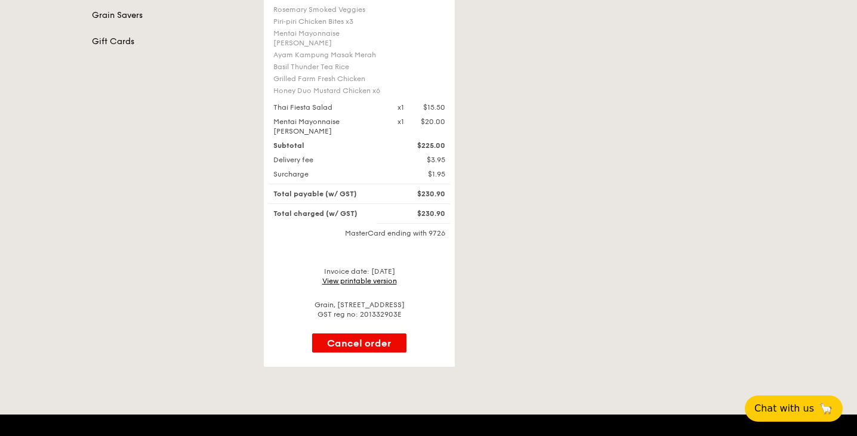
scroll to position [349, 0]
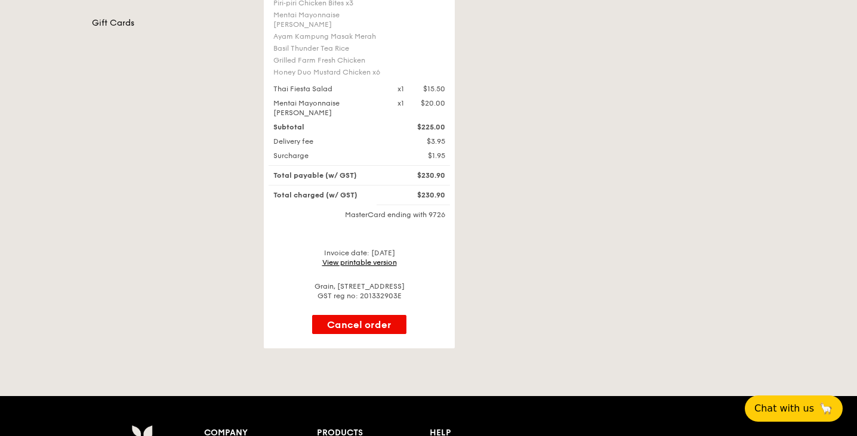
click at [361, 263] on link "View printable version" at bounding box center [359, 262] width 75 height 8
